Goal: Manage account settings

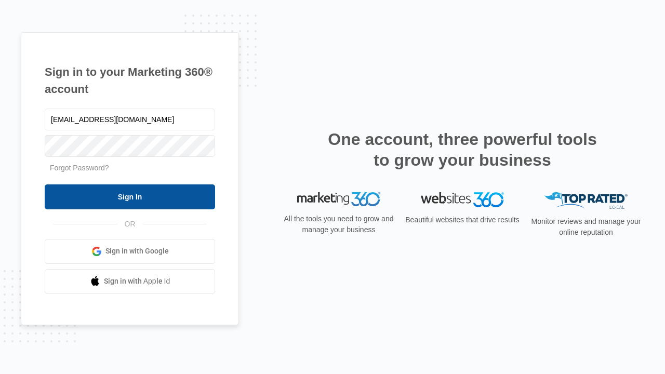
click at [130, 196] on input "Sign In" at bounding box center [130, 196] width 170 height 25
